Goal: Task Accomplishment & Management: Manage account settings

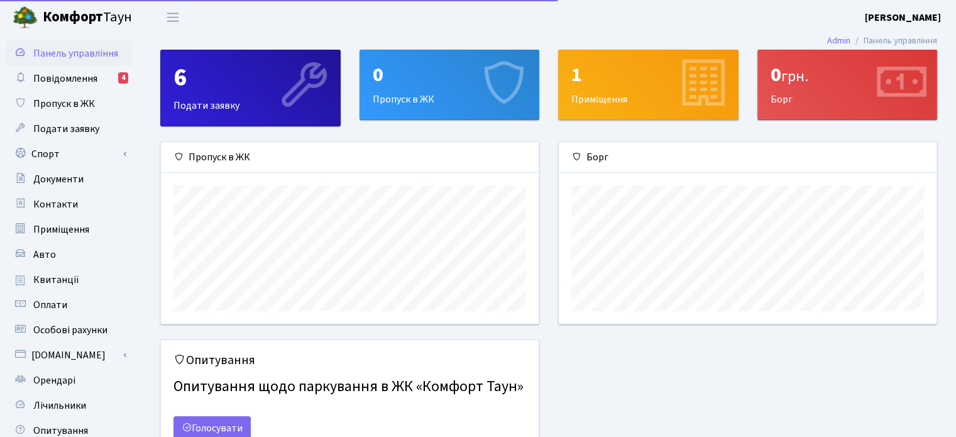
scroll to position [181, 377]
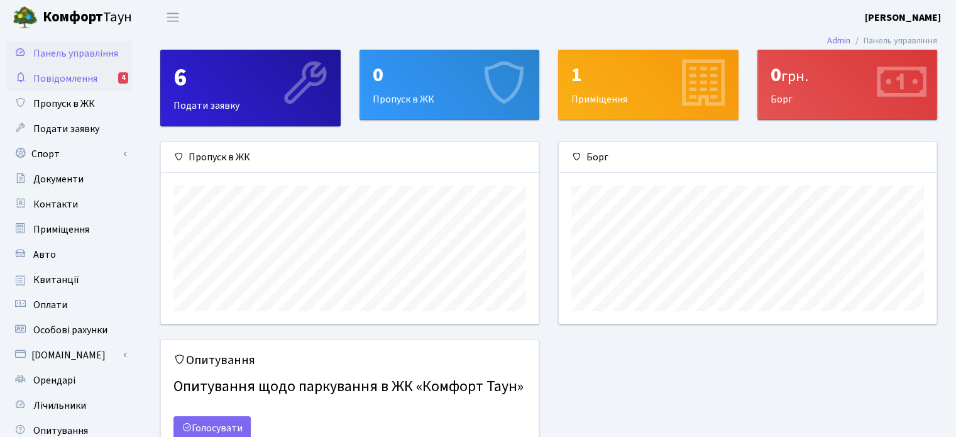
click at [92, 84] on span "Повідомлення" at bounding box center [65, 79] width 64 height 14
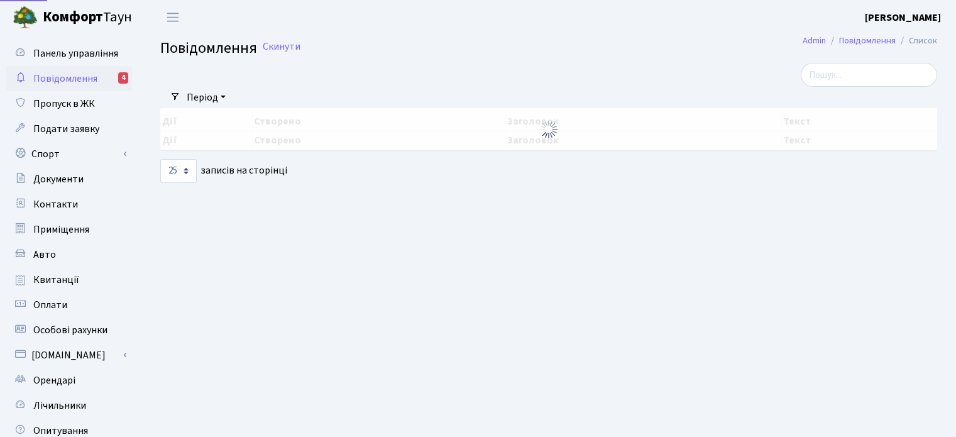
select select "25"
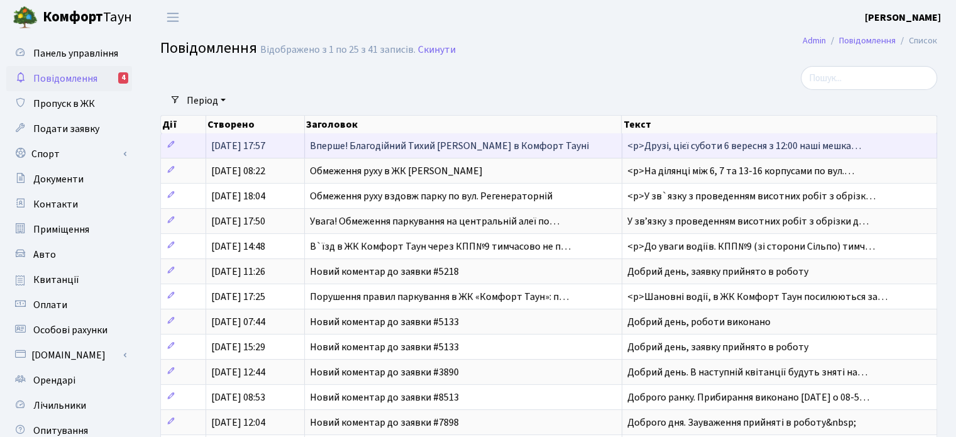
click at [226, 141] on span "03.09.2025, 17:57" at bounding box center [238, 146] width 54 height 14
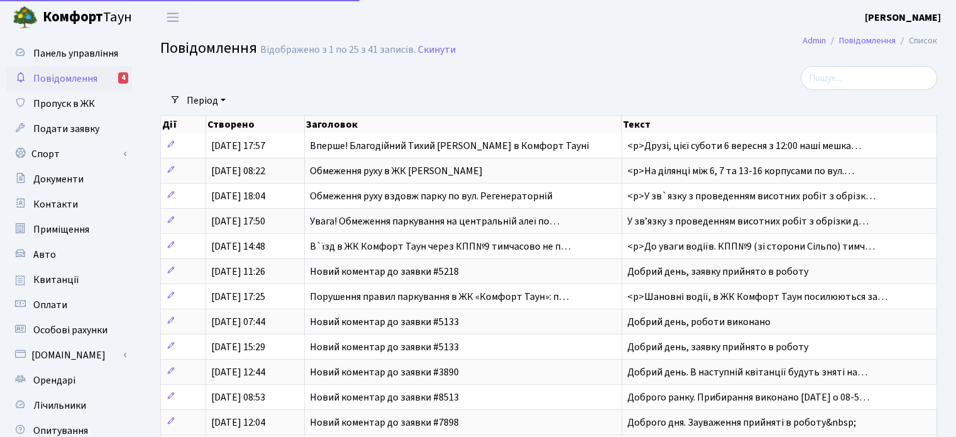
select select "25"
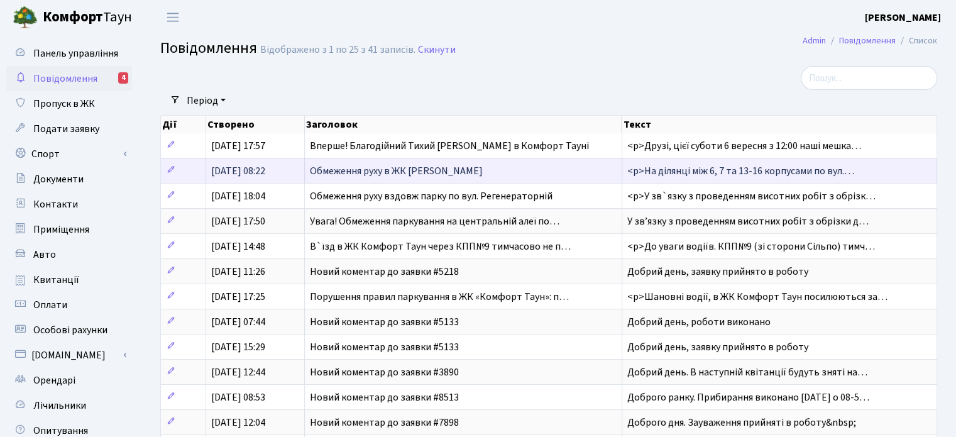
click at [389, 169] on span "Обмеження руху в ЖК [PERSON_NAME]" at bounding box center [396, 171] width 173 height 14
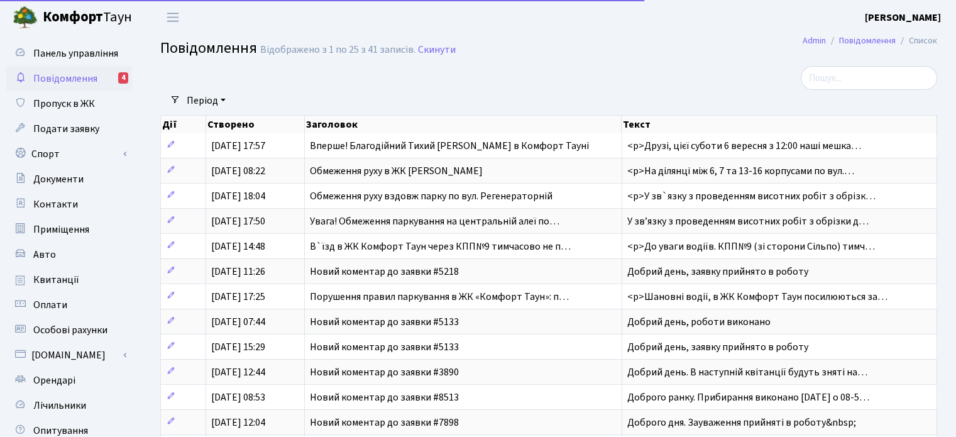
select select "25"
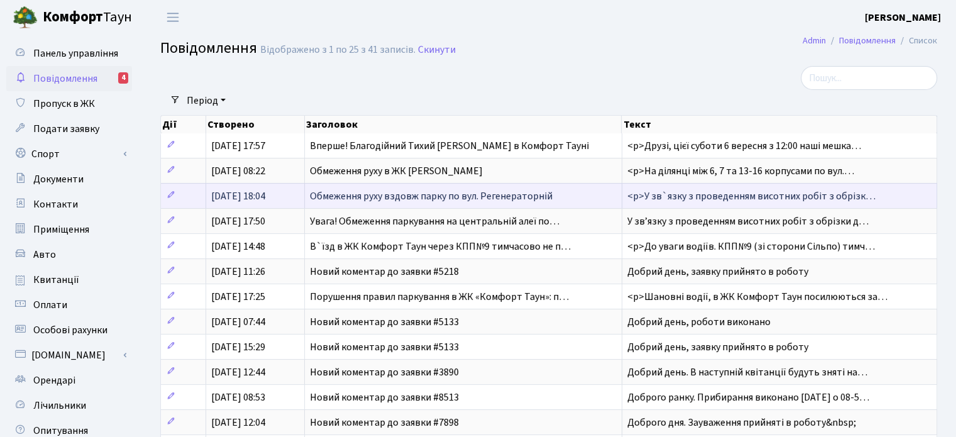
click at [419, 203] on td "Обмеження руху вздовж парку по вул. Регенераторній" at bounding box center [464, 195] width 318 height 25
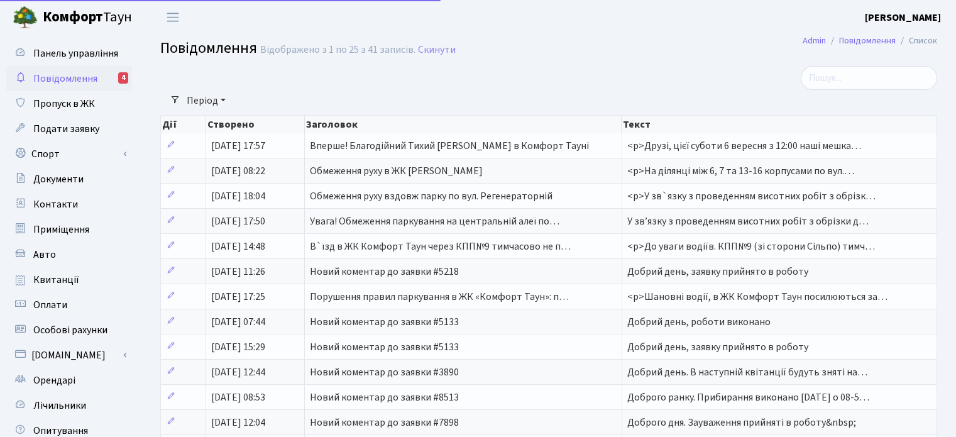
select select "25"
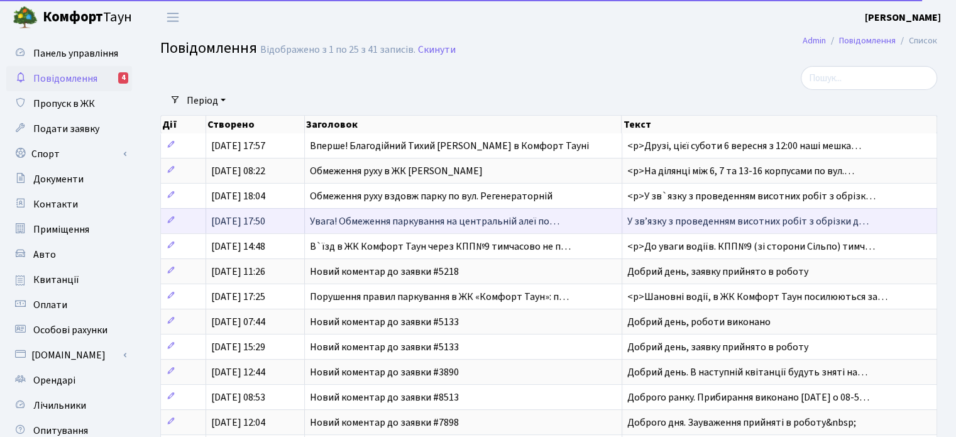
click at [400, 218] on span "Увага! Обмеження паркування на центральній алеї по…" at bounding box center [435, 221] width 250 height 14
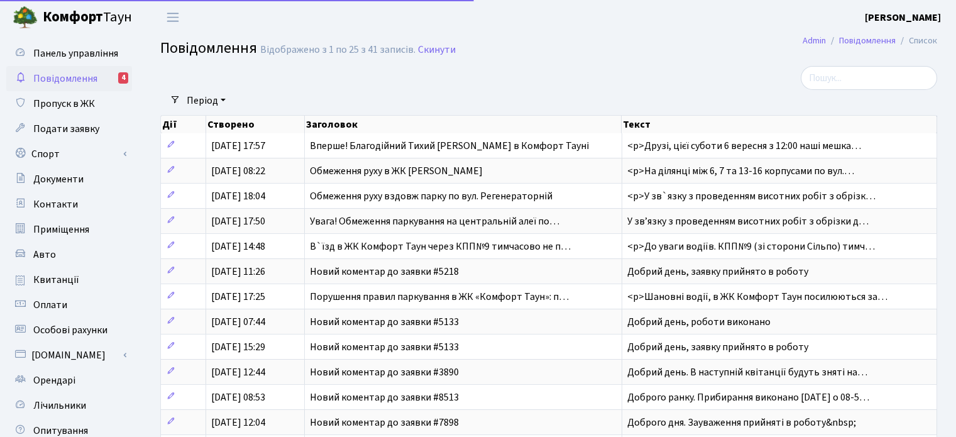
select select "25"
